Goal: Task Accomplishment & Management: Manage account settings

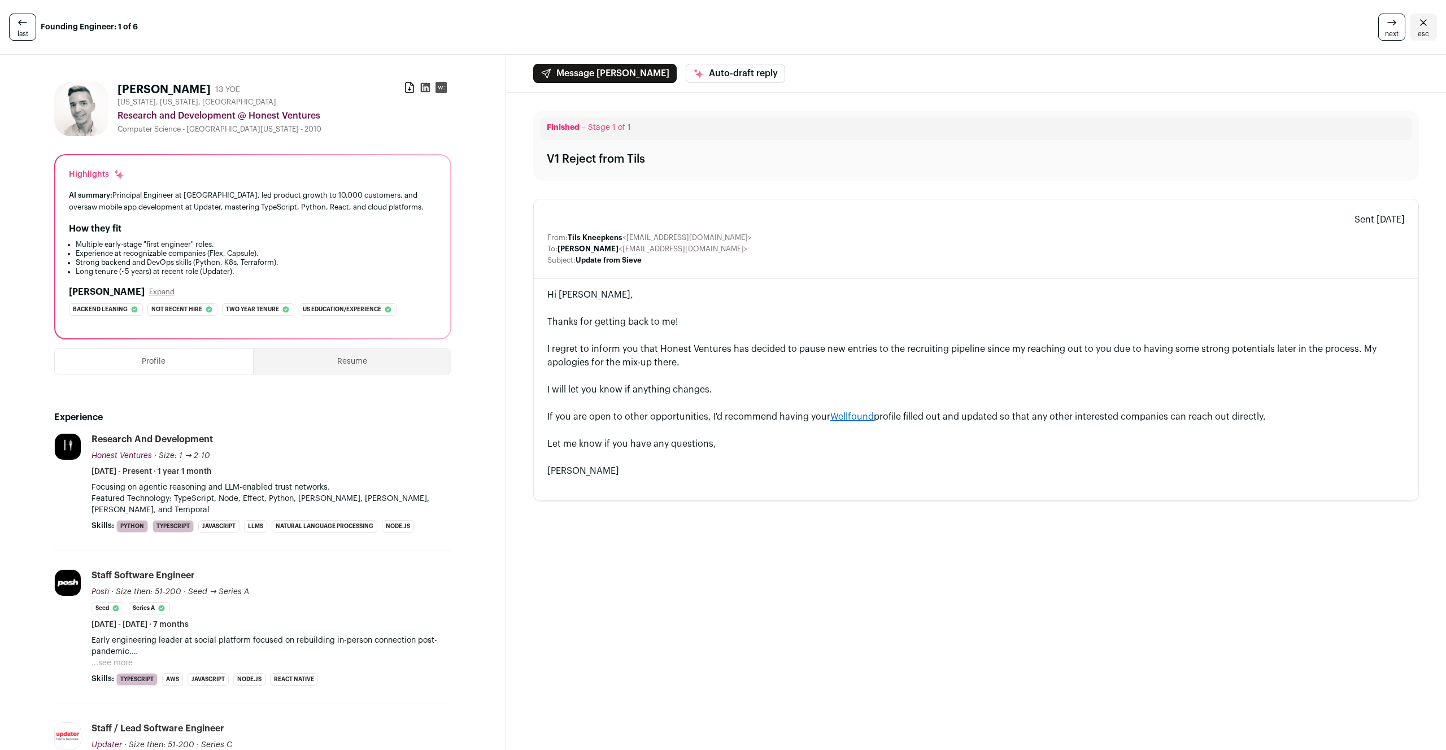
click at [24, 28] on icon at bounding box center [23, 23] width 14 height 14
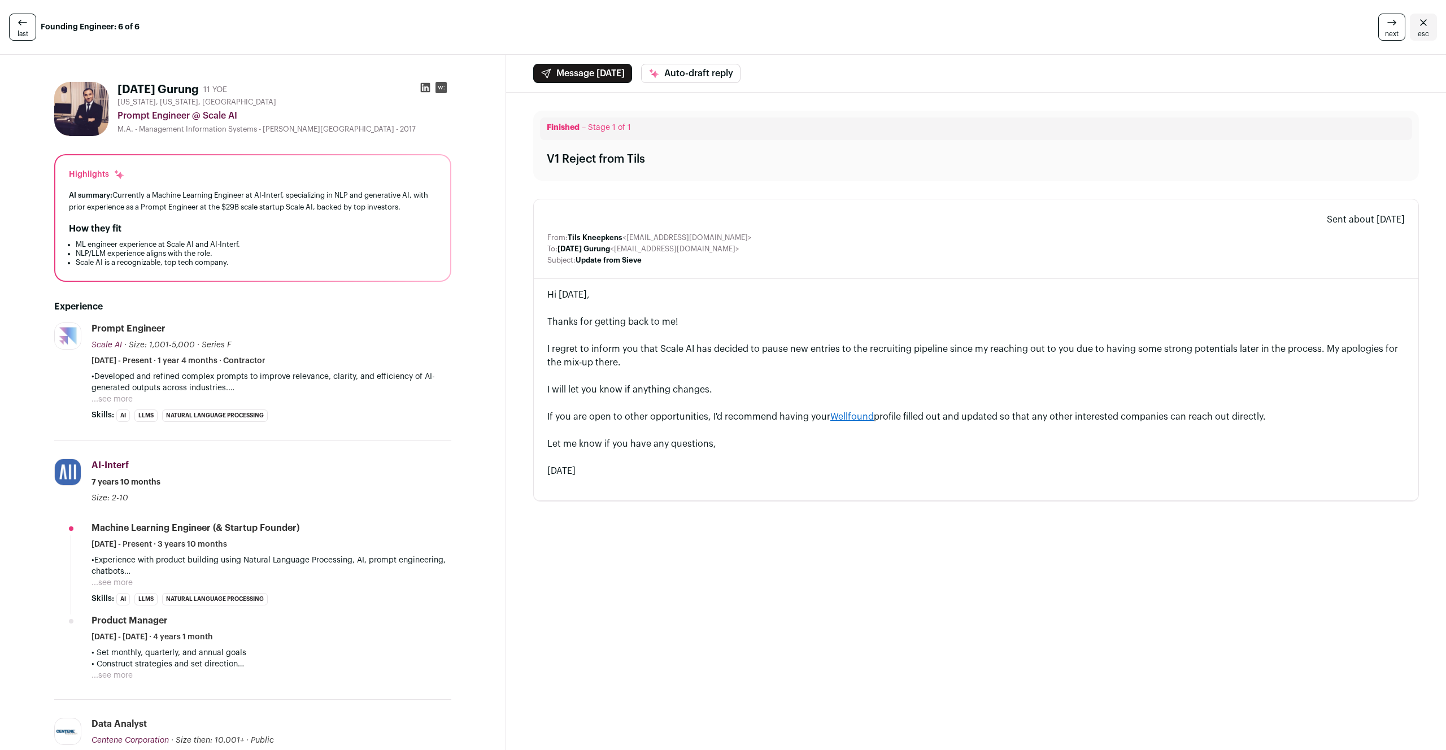
click at [24, 28] on icon at bounding box center [23, 23] width 14 height 14
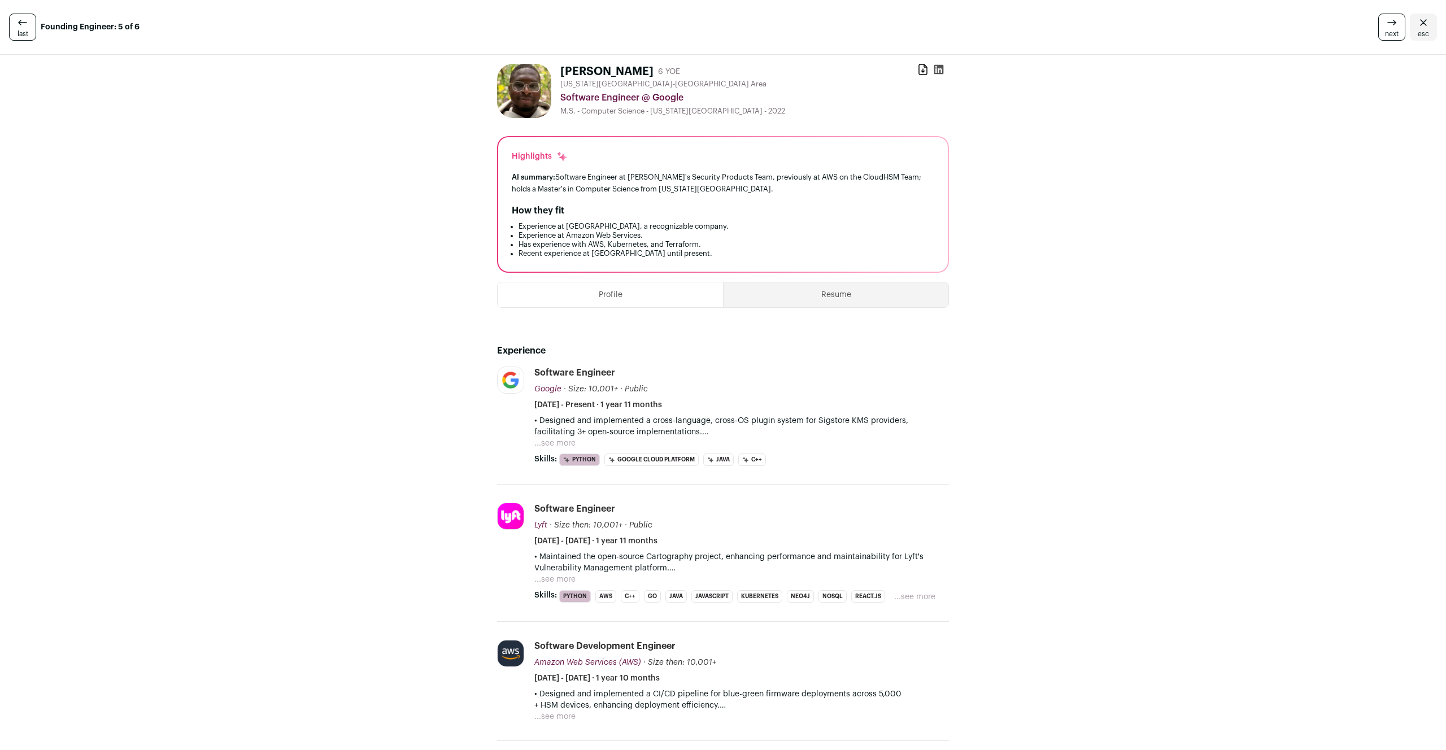
drag, startPoint x: 690, startPoint y: 255, endPoint x: 480, endPoint y: 158, distance: 231.5
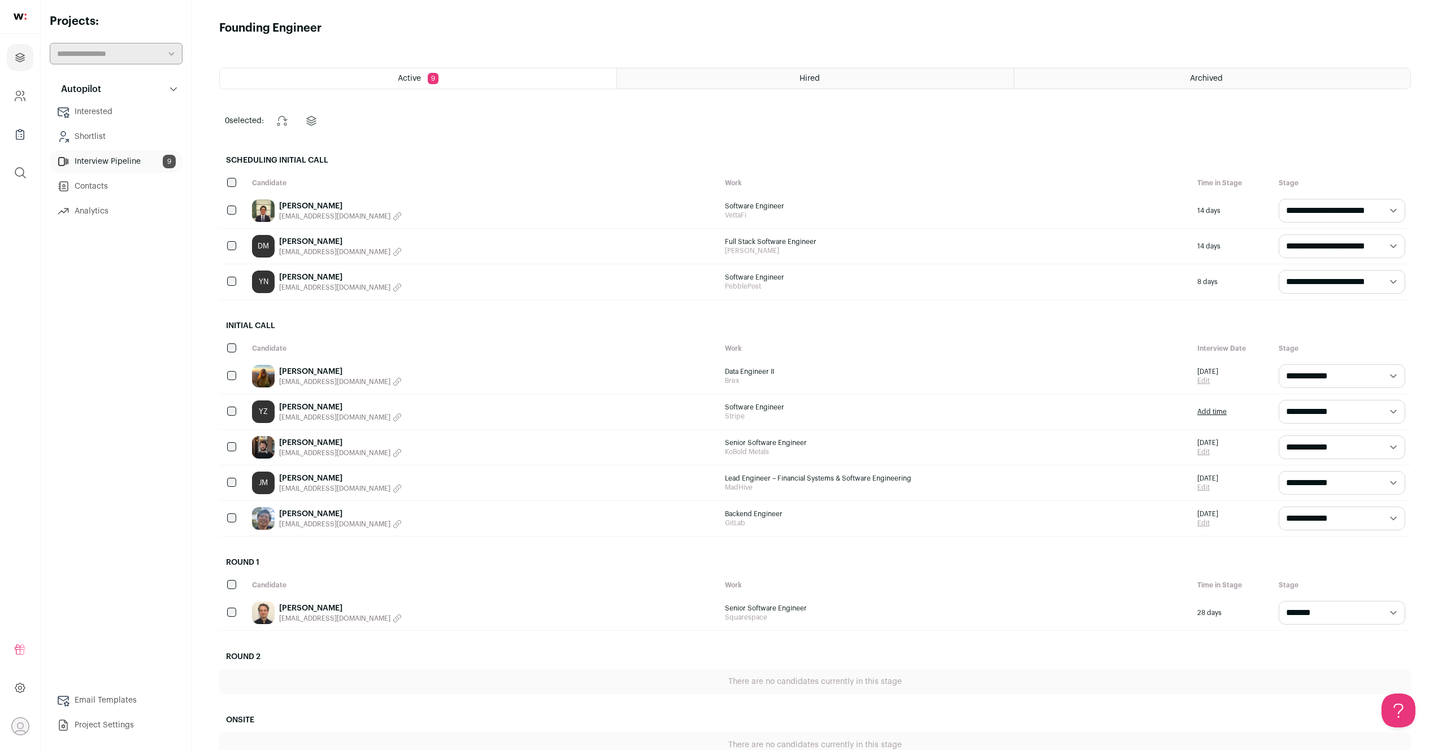
click at [432, 76] on span "9" at bounding box center [433, 78] width 11 height 11
click at [115, 154] on link "Interview Pipeline 9" at bounding box center [116, 161] width 133 height 23
click at [124, 109] on link "Interested" at bounding box center [116, 112] width 133 height 23
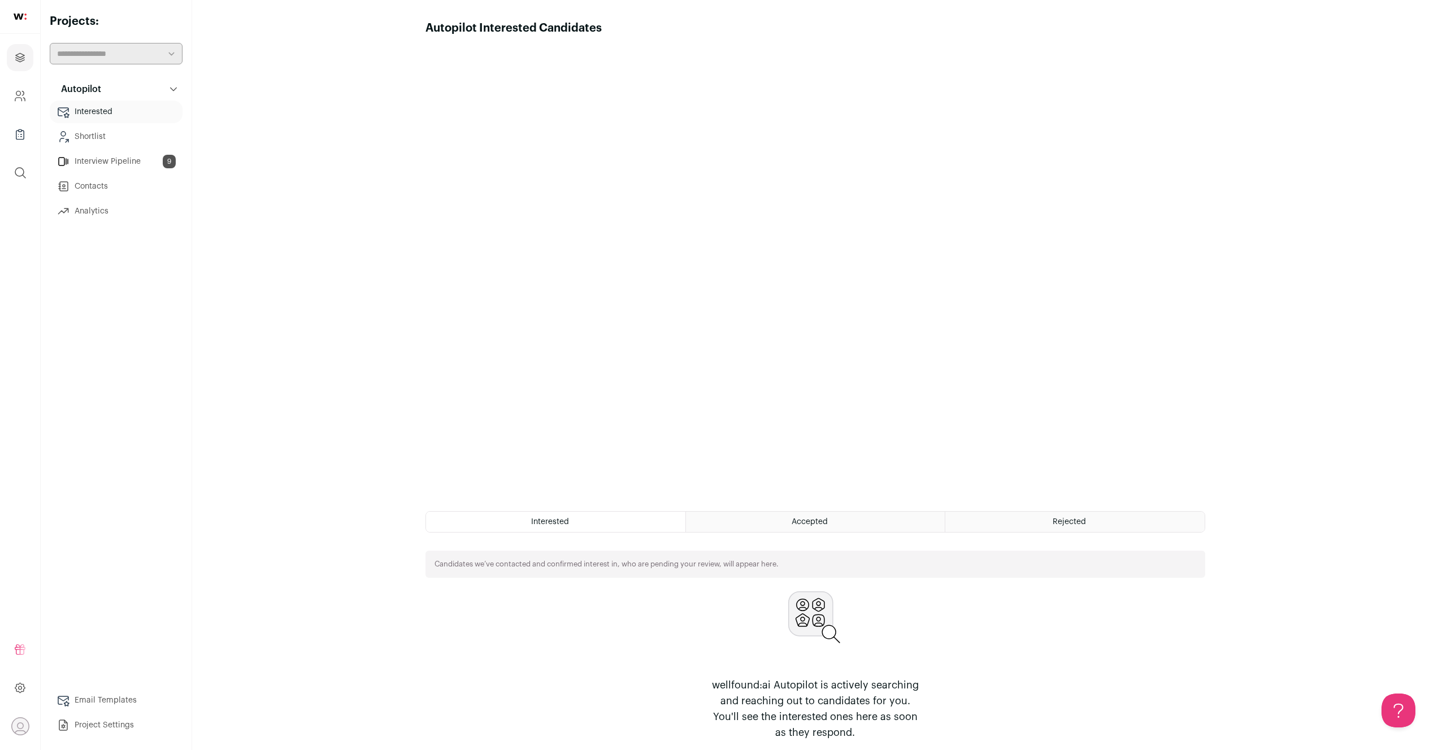
click at [147, 164] on link "Interview Pipeline 9" at bounding box center [116, 161] width 133 height 23
